Goal: Transaction & Acquisition: Purchase product/service

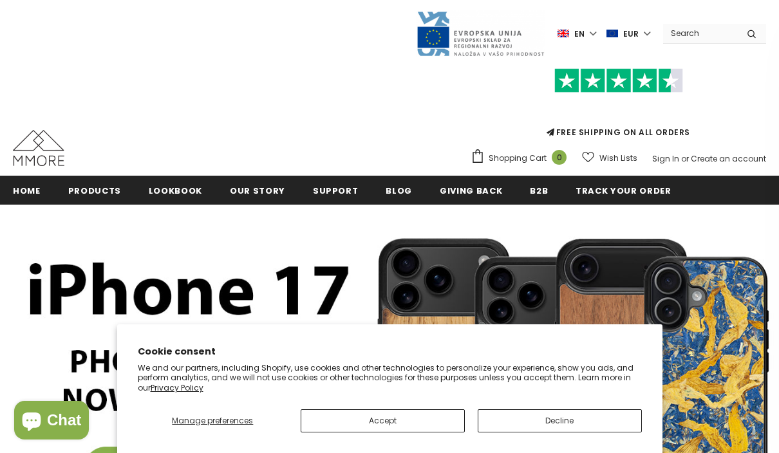
click at [569, 424] on button "Decline" at bounding box center [560, 420] width 164 height 23
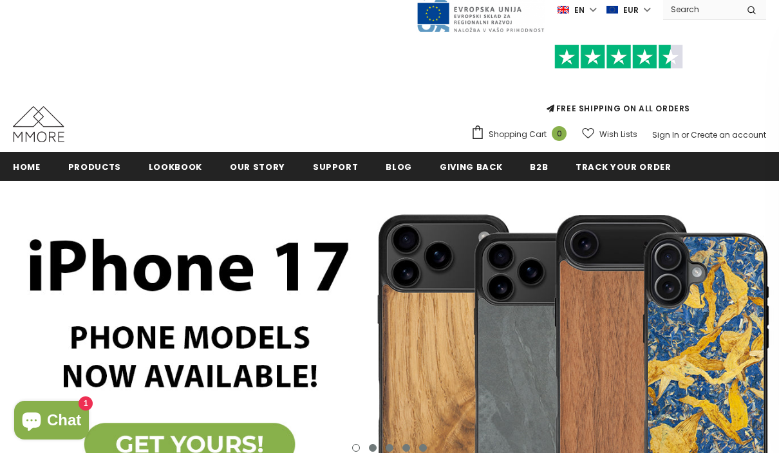
scroll to position [23, 0]
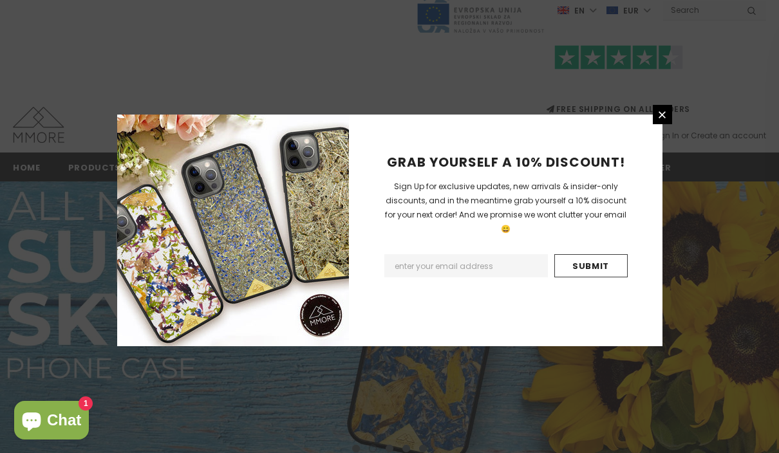
click at [666, 120] on icon at bounding box center [662, 114] width 11 height 11
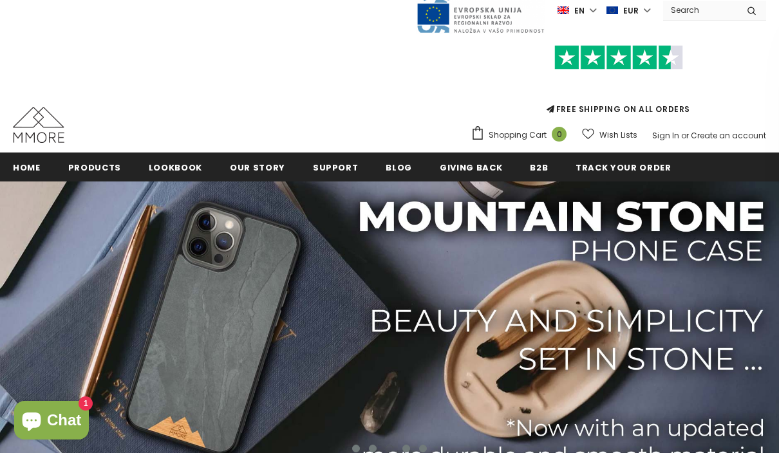
click at [0, 0] on link "All Collections" at bounding box center [0, 0] width 0 height 0
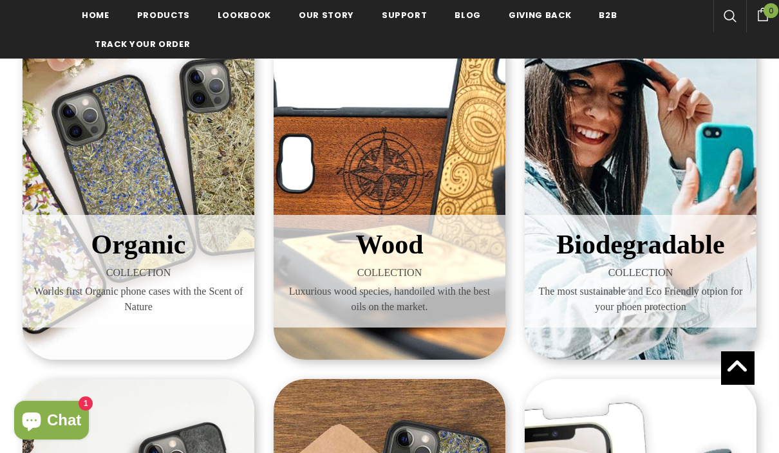
scroll to position [276, 0]
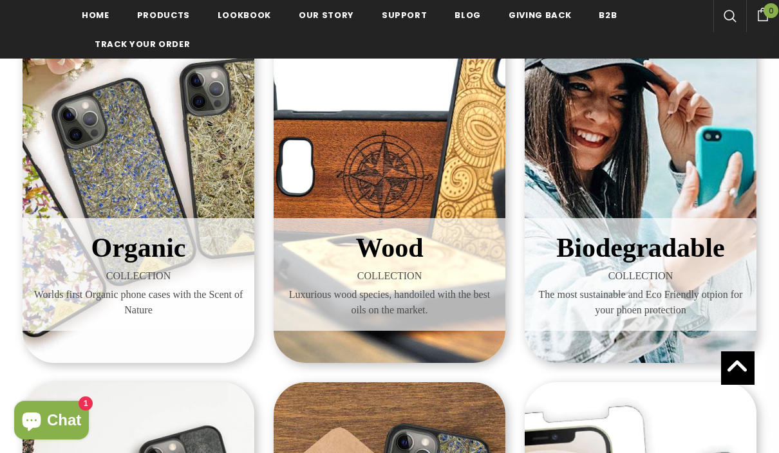
click at [624, 266] on h3 "Biodegradable" at bounding box center [640, 248] width 212 height 41
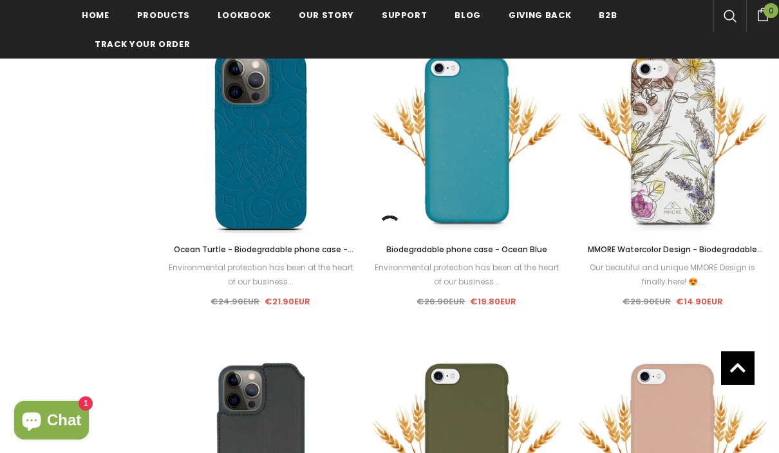
scroll to position [939, 0]
